Goal: Task Accomplishment & Management: Manage account settings

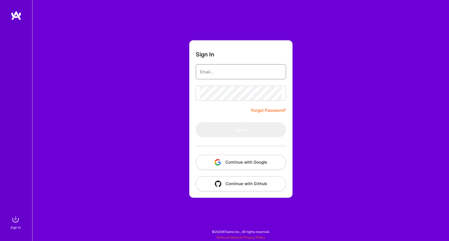
type input "[EMAIL_ADDRESS][DOMAIN_NAME]"
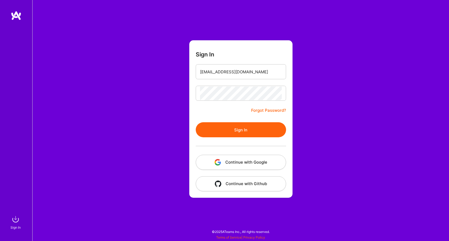
click at [224, 130] on button "Sign In" at bounding box center [241, 129] width 90 height 15
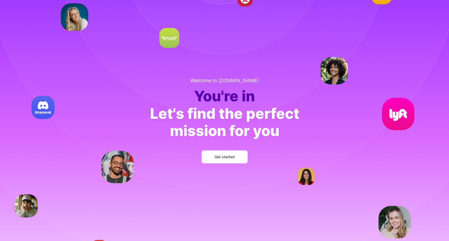
click at [206, 155] on button "Get started" at bounding box center [225, 156] width 46 height 13
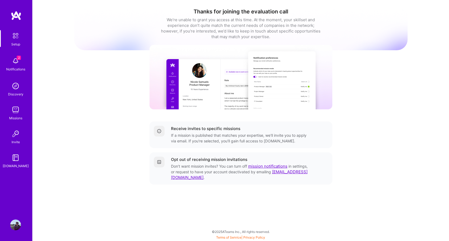
click at [17, 59] on span "2" at bounding box center [19, 58] width 4 height 4
click at [16, 95] on div "Discovery" at bounding box center [15, 94] width 15 height 6
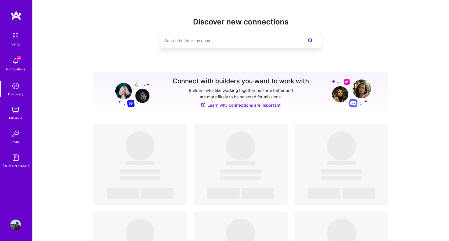
click at [20, 113] on img at bounding box center [15, 110] width 11 height 11
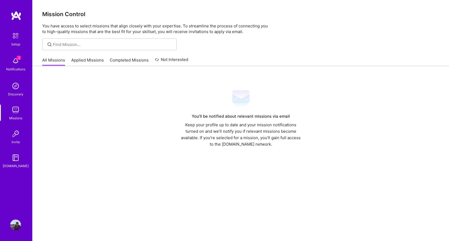
click at [84, 62] on link "Applied Missions" at bounding box center [87, 61] width 33 height 9
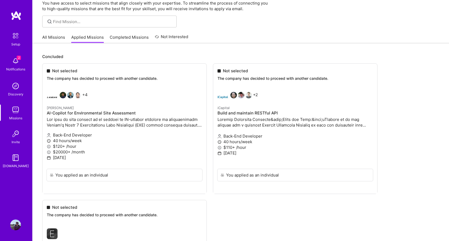
scroll to position [20, 0]
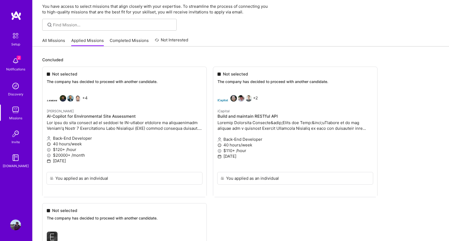
click at [58, 48] on div "Concluded Not selected The company has decided to proceed with another candidat…" at bounding box center [241, 200] width 416 height 308
click at [58, 45] on link "All Missions" at bounding box center [53, 42] width 23 height 9
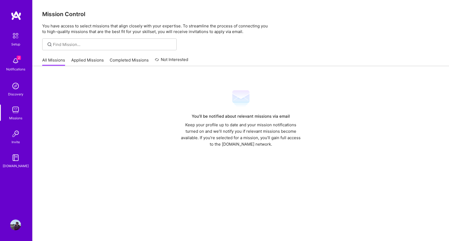
click at [122, 59] on link "Completed Missions" at bounding box center [129, 61] width 39 height 9
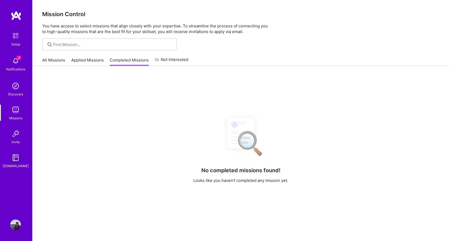
click at [164, 61] on link "Not Interested" at bounding box center [172, 61] width 34 height 10
click at [53, 60] on link "All Missions" at bounding box center [53, 61] width 23 height 9
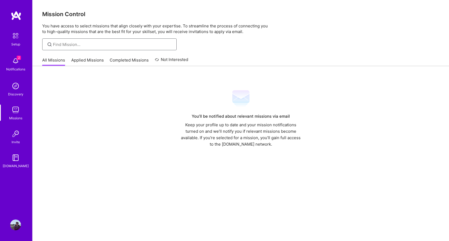
click at [81, 46] on input at bounding box center [113, 45] width 120 height 6
click at [18, 89] on img at bounding box center [15, 86] width 11 height 11
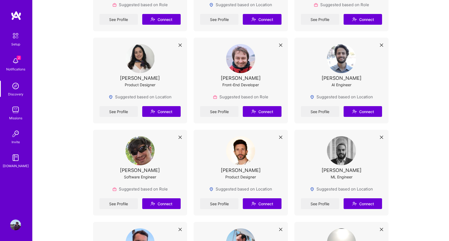
scroll to position [179, 0]
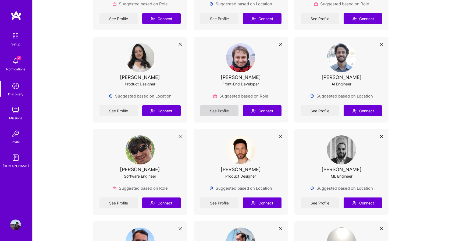
click at [218, 114] on link "See Profile" at bounding box center [219, 110] width 38 height 11
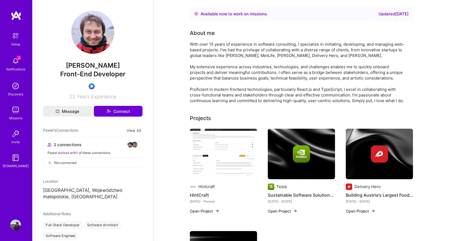
click at [10, 87] on link "Discovery" at bounding box center [15, 89] width 33 height 16
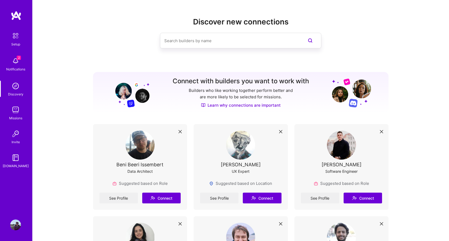
click at [14, 111] on img at bounding box center [15, 110] width 11 height 11
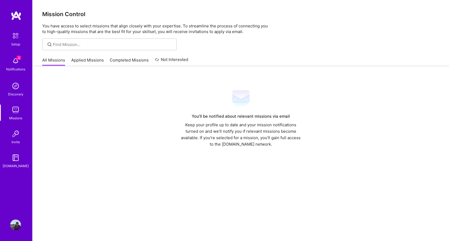
click at [90, 67] on div "You’ll be notified about relevant missions via email Keep your profile up to da…" at bounding box center [241, 162] width 416 height 193
click at [90, 58] on link "Applied Missions" at bounding box center [87, 61] width 33 height 9
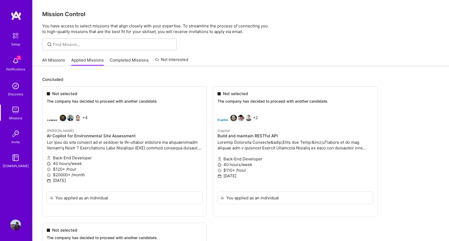
click at [165, 63] on link "Not Interested" at bounding box center [172, 61] width 34 height 10
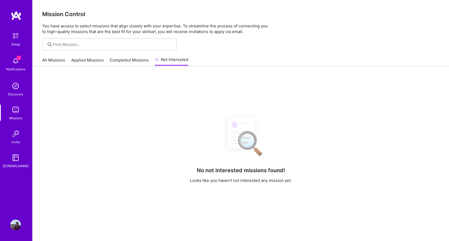
click at [50, 62] on link "All Missions" at bounding box center [53, 61] width 23 height 9
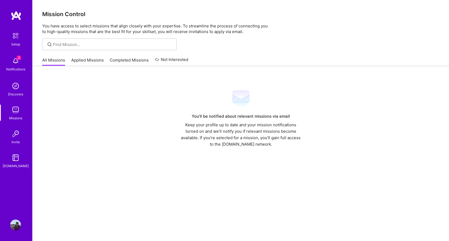
click at [10, 155] on img at bounding box center [15, 157] width 11 height 11
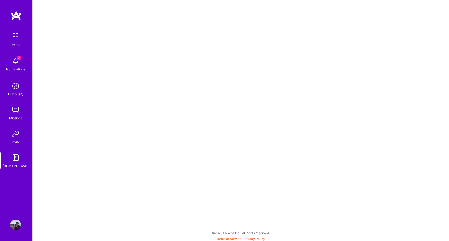
click at [15, 113] on img at bounding box center [15, 110] width 11 height 11
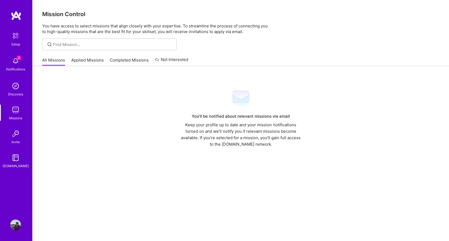
click at [16, 40] on img at bounding box center [15, 35] width 11 height 11
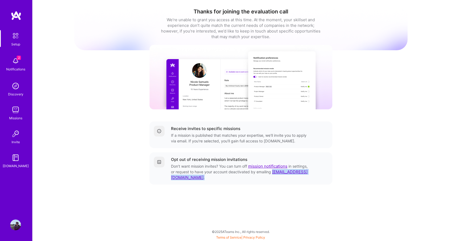
drag, startPoint x: 205, startPoint y: 177, endPoint x: 170, endPoint y: 177, distance: 35.5
click at [170, 177] on div "Opt out of receiving mission invitations Don’t want mission invites? You can tu…" at bounding box center [241, 169] width 174 height 24
copy div "[EMAIL_ADDRESS][DOMAIN_NAME] ."
click at [17, 225] on img at bounding box center [15, 225] width 11 height 11
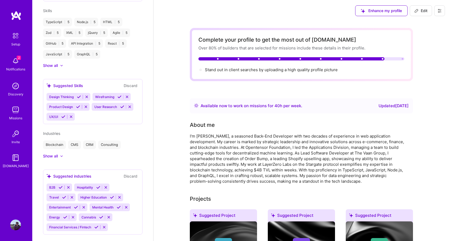
scroll to position [328, 0]
click at [18, 111] on img at bounding box center [15, 110] width 11 height 11
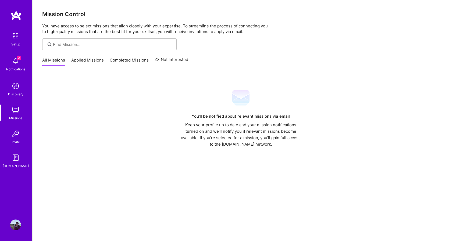
click at [11, 84] on img at bounding box center [15, 86] width 11 height 11
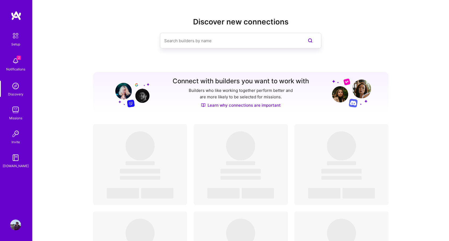
click at [9, 124] on div "Setup 2 Notifications Discovery Missions Invite [DOMAIN_NAME]" at bounding box center [16, 99] width 32 height 139
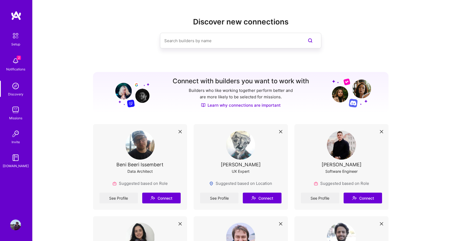
click at [14, 131] on img at bounding box center [15, 133] width 11 height 11
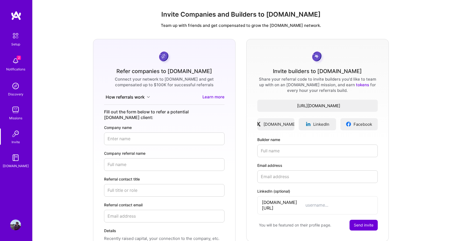
click at [14, 114] on img at bounding box center [15, 110] width 11 height 11
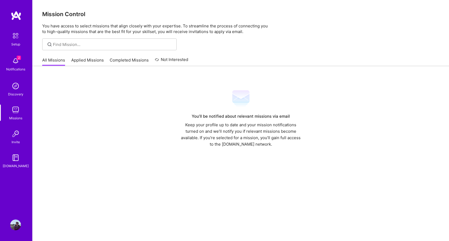
click at [17, 39] on img at bounding box center [15, 35] width 11 height 11
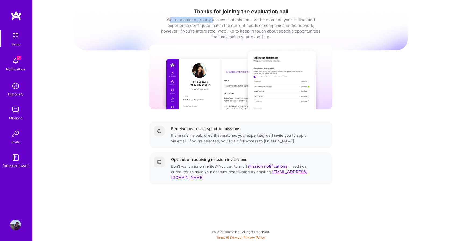
drag, startPoint x: 169, startPoint y: 18, endPoint x: 213, endPoint y: 18, distance: 44.1
click at [213, 18] on div "We’re unable to grant you access at this time. At the moment, your skillset and…" at bounding box center [240, 28] width 161 height 23
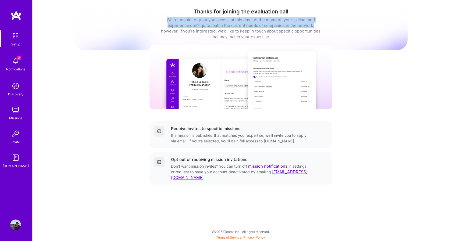
drag, startPoint x: 164, startPoint y: 18, endPoint x: 320, endPoint y: 24, distance: 155.7
click at [320, 24] on div "We’re unable to grant you access at this time. At the moment, your skillset and…" at bounding box center [240, 28] width 161 height 23
copy div "We’re unable to grant you access at this time. At the moment, your skillset and…"
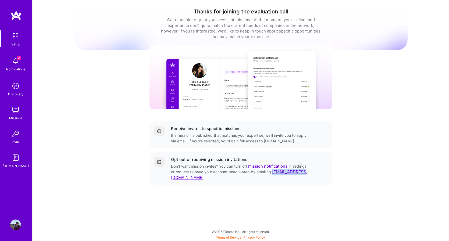
drag, startPoint x: 202, startPoint y: 178, endPoint x: 170, endPoint y: 179, distance: 32.0
click at [170, 179] on div "Opt out of receiving mission invitations Don’t want mission invites? You can tu…" at bounding box center [241, 169] width 174 height 24
copy span "[EMAIL_ADDRESS][DOMAIN_NAME]"
click at [17, 58] on span "2" at bounding box center [19, 58] width 4 height 4
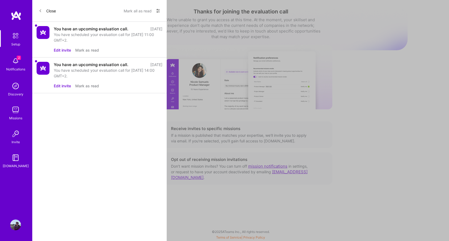
click at [138, 11] on button "Mark all as read" at bounding box center [138, 10] width 28 height 9
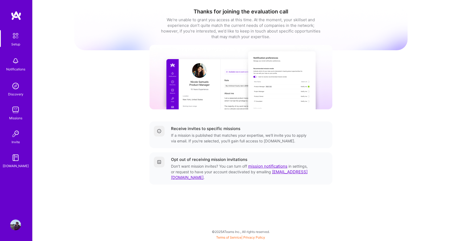
click at [19, 32] on img at bounding box center [15, 35] width 11 height 11
click at [16, 91] on img at bounding box center [15, 86] width 11 height 11
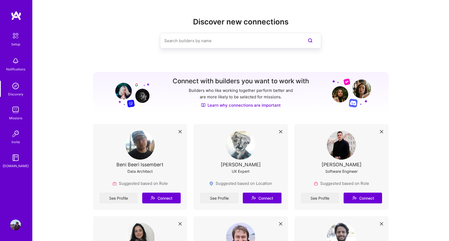
click at [16, 111] on img at bounding box center [15, 110] width 11 height 11
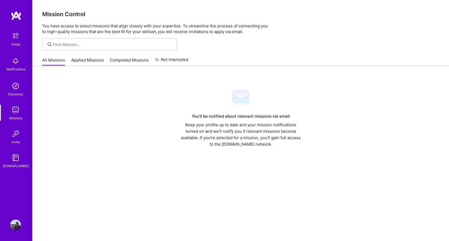
click at [94, 61] on link "Applied Missions" at bounding box center [87, 61] width 33 height 9
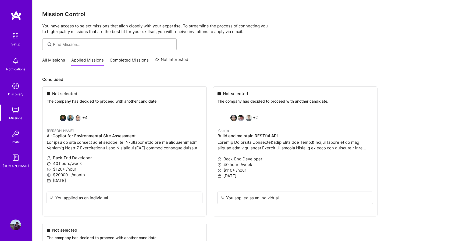
click at [127, 60] on link "Completed Missions" at bounding box center [129, 61] width 39 height 9
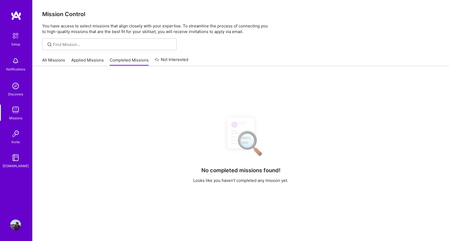
click at [81, 57] on link "Applied Missions" at bounding box center [87, 61] width 33 height 9
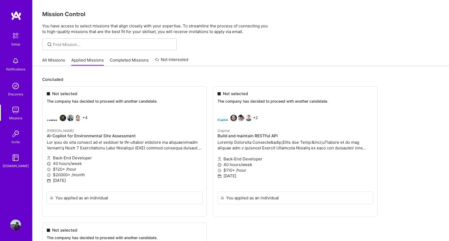
click at [243, 115] on ul "Not selected The company has decided to proceed with another candidate. +4 [PER…" at bounding box center [240, 225] width 397 height 278
click at [240, 95] on ul "Not selected The company has decided to proceed with another candidate. +4 [PER…" at bounding box center [240, 225] width 397 height 278
click at [240, 113] on ul "Not selected The company has decided to proceed with another candidate. +4 [PER…" at bounding box center [240, 225] width 397 height 278
click at [105, 142] on ul "Not selected The company has decided to proceed with another candidate. +4 [PER…" at bounding box center [240, 225] width 397 height 278
click at [19, 18] on img at bounding box center [16, 16] width 11 height 10
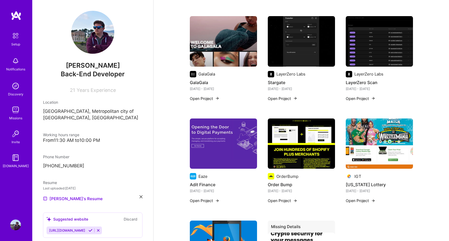
scroll to position [426, 0]
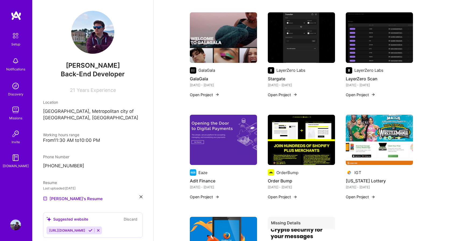
click at [109, 110] on p "[GEOGRAPHIC_DATA], Metropolitan city of [GEOGRAPHIC_DATA], [GEOGRAPHIC_DATA]" at bounding box center [92, 114] width 99 height 13
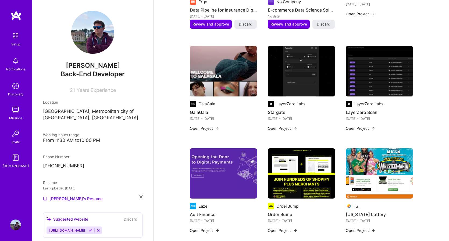
scroll to position [391, 0]
